Goal: Task Accomplishment & Management: Manage account settings

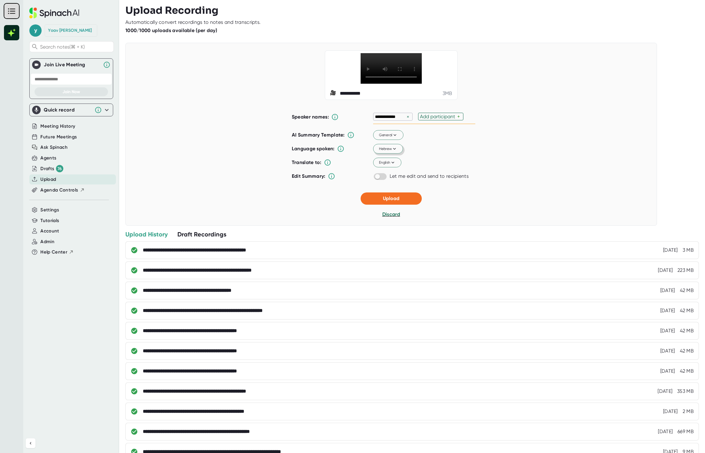
click at [387, 152] on span "Hebrew" at bounding box center [388, 149] width 18 height 6
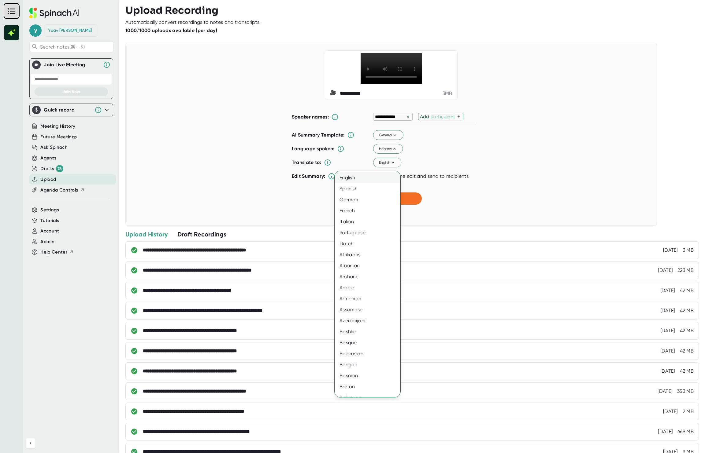
click at [380, 176] on div "English" at bounding box center [370, 177] width 72 height 11
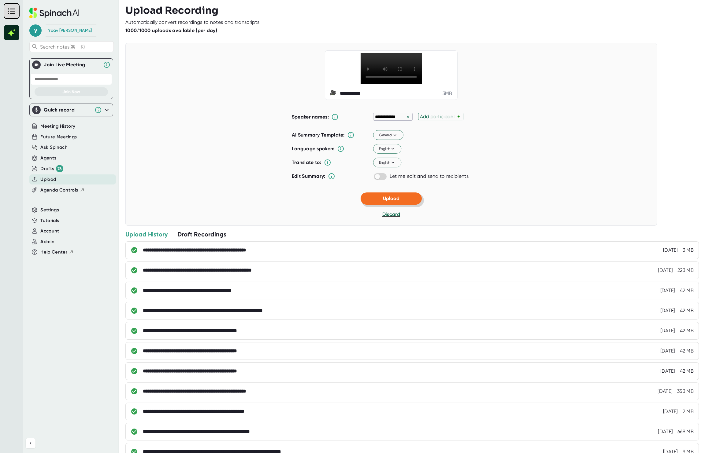
click at [397, 205] on button "Upload" at bounding box center [390, 199] width 61 height 12
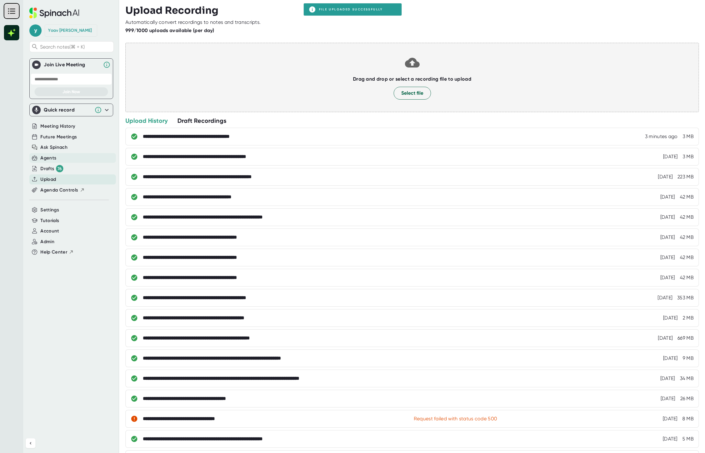
click at [53, 160] on div "Agents" at bounding box center [48, 158] width 16 height 7
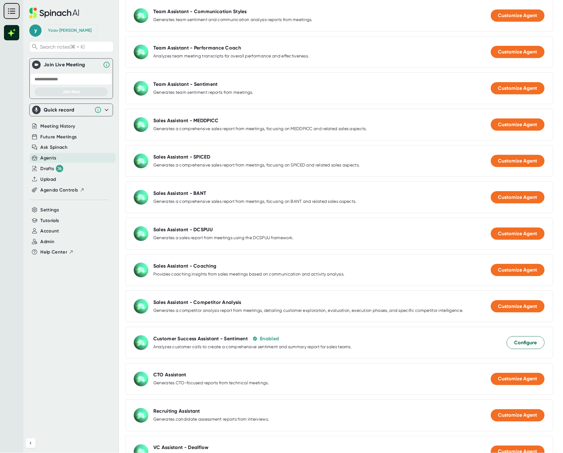
scroll to position [515, 0]
click at [526, 345] on span "Configure" at bounding box center [526, 343] width 23 height 7
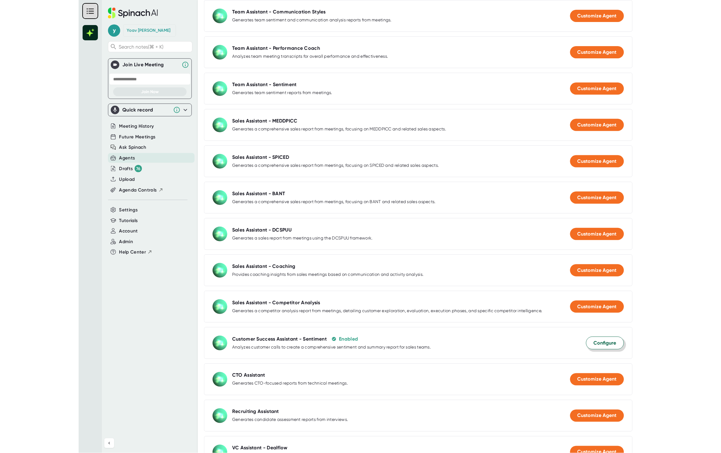
scroll to position [0, 0]
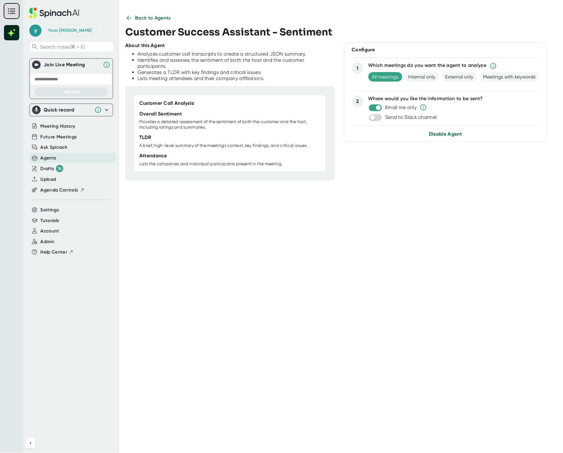
click at [452, 136] on span "Disable Agent" at bounding box center [445, 134] width 33 height 6
click at [140, 19] on span "Back to Agents" at bounding box center [153, 17] width 36 height 7
